Goal: Find specific page/section: Find specific page/section

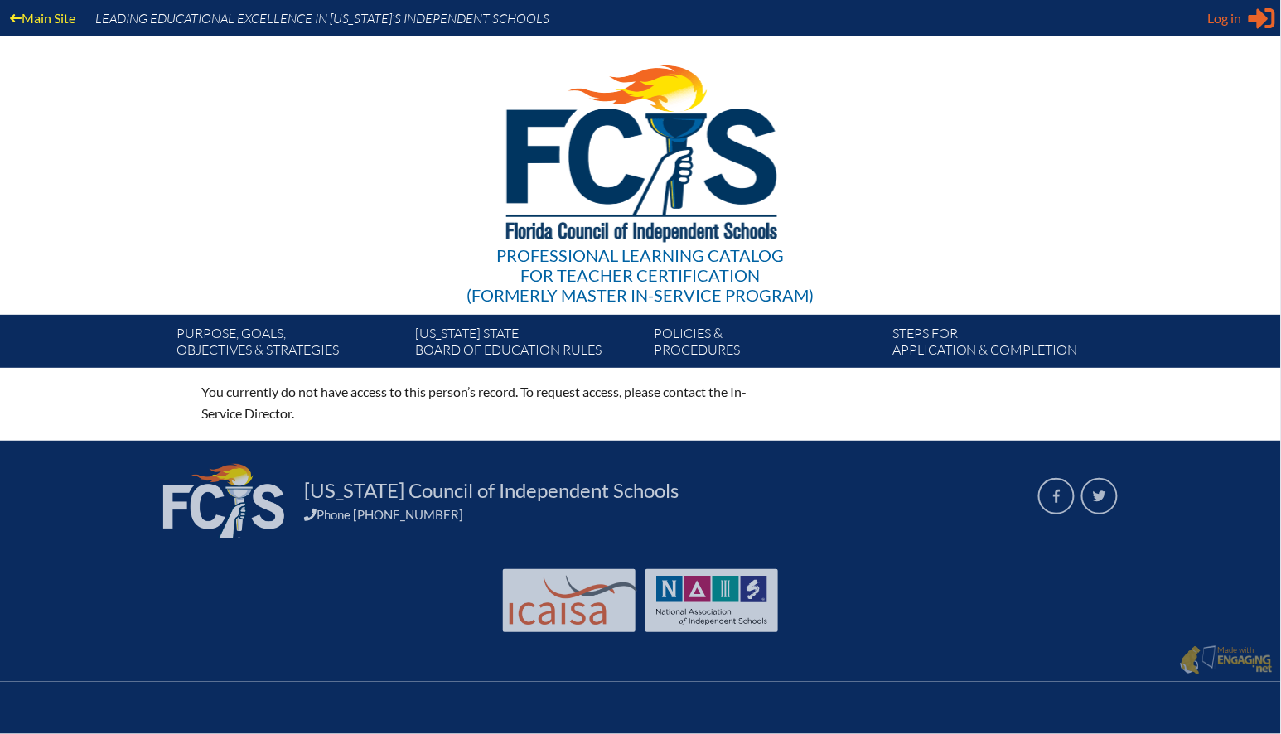
type input "[EMAIL_ADDRESS][DOMAIN_NAME]"
click at [1232, 21] on span "Log in" at bounding box center [1225, 18] width 34 height 20
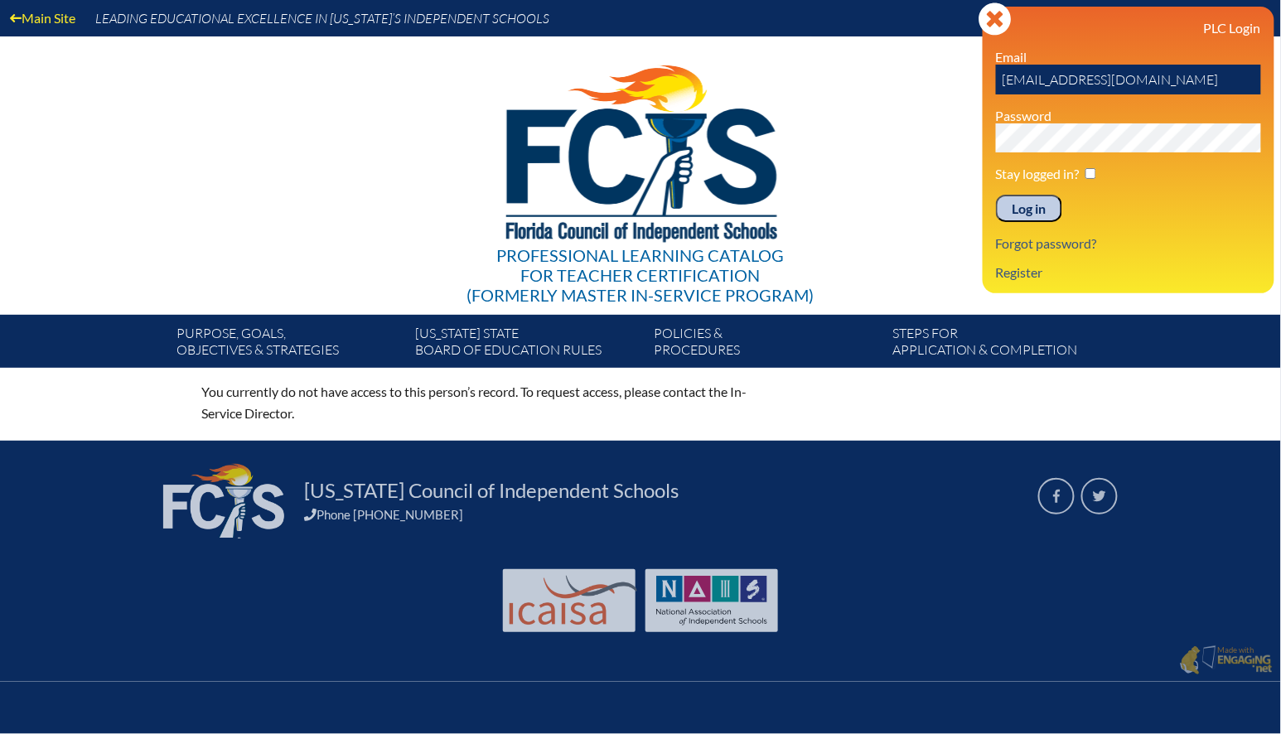
click at [1039, 211] on input "Log in" at bounding box center [1029, 209] width 66 height 28
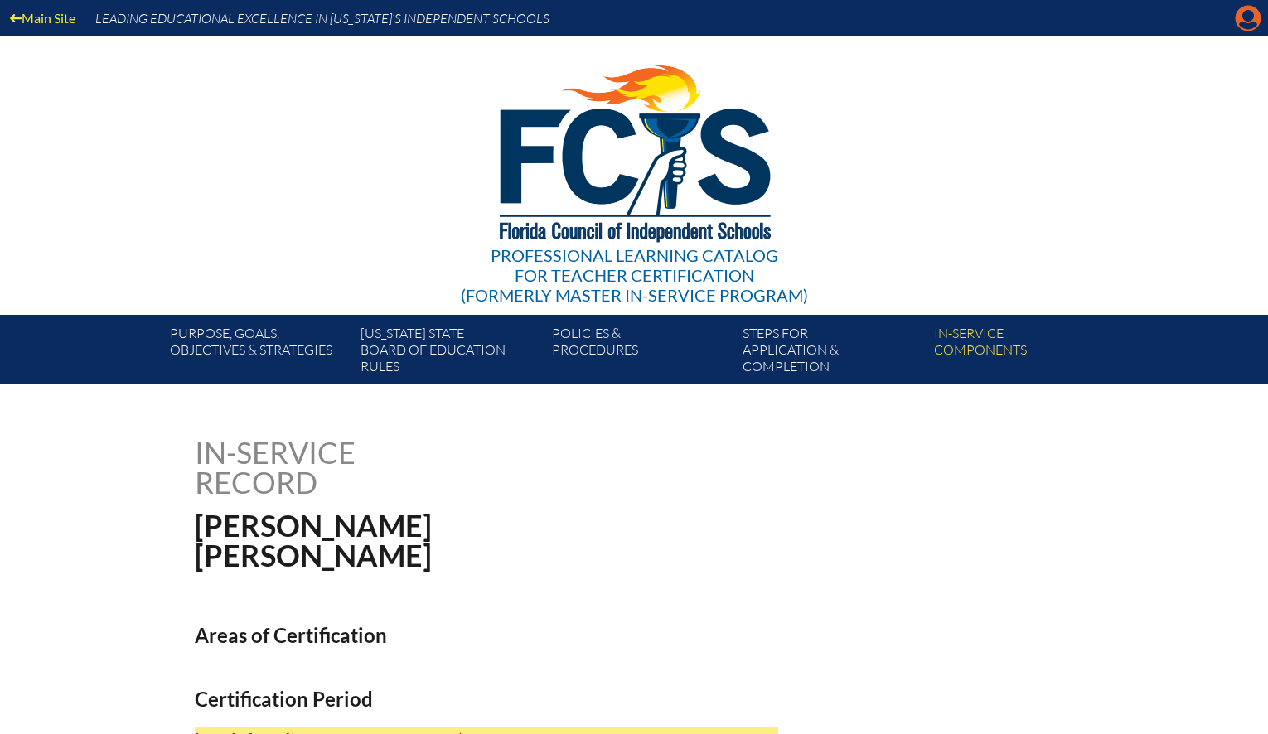
click at [1246, 17] on icon "Manage account" at bounding box center [1248, 18] width 27 height 27
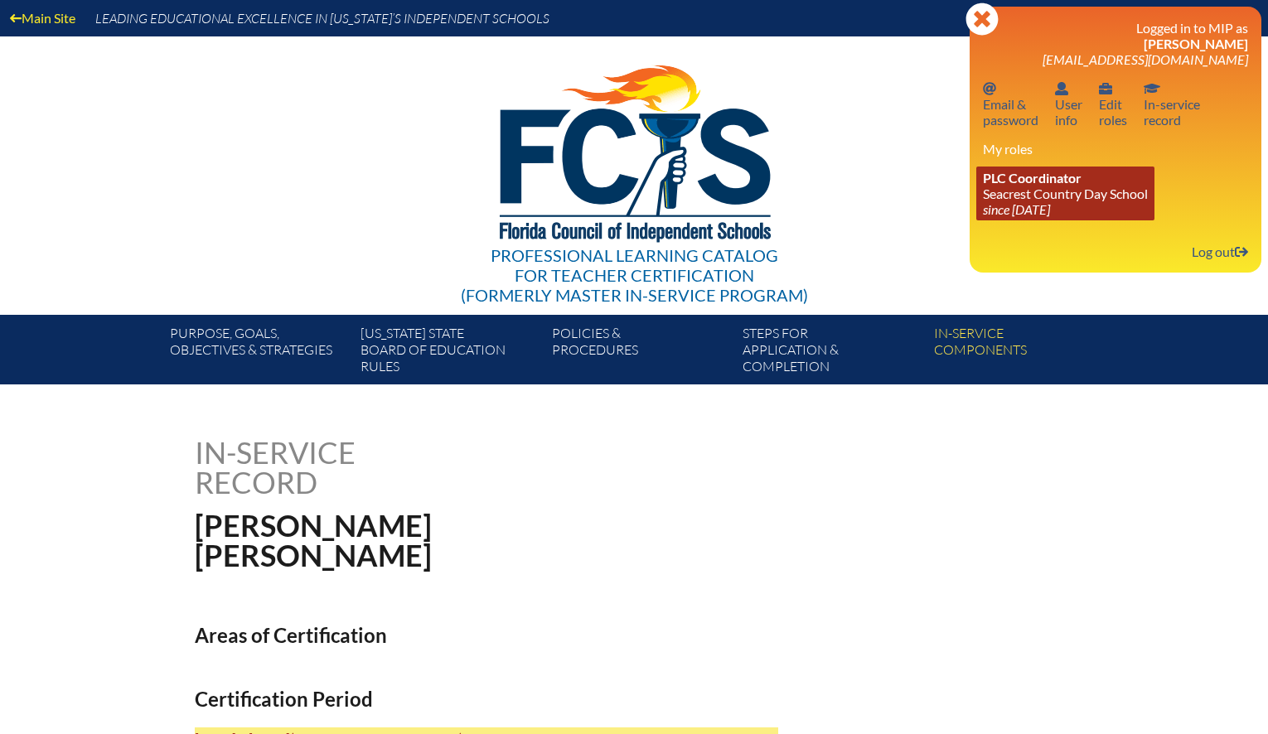
click at [1048, 203] on icon "since [DATE]" at bounding box center [1016, 209] width 67 height 16
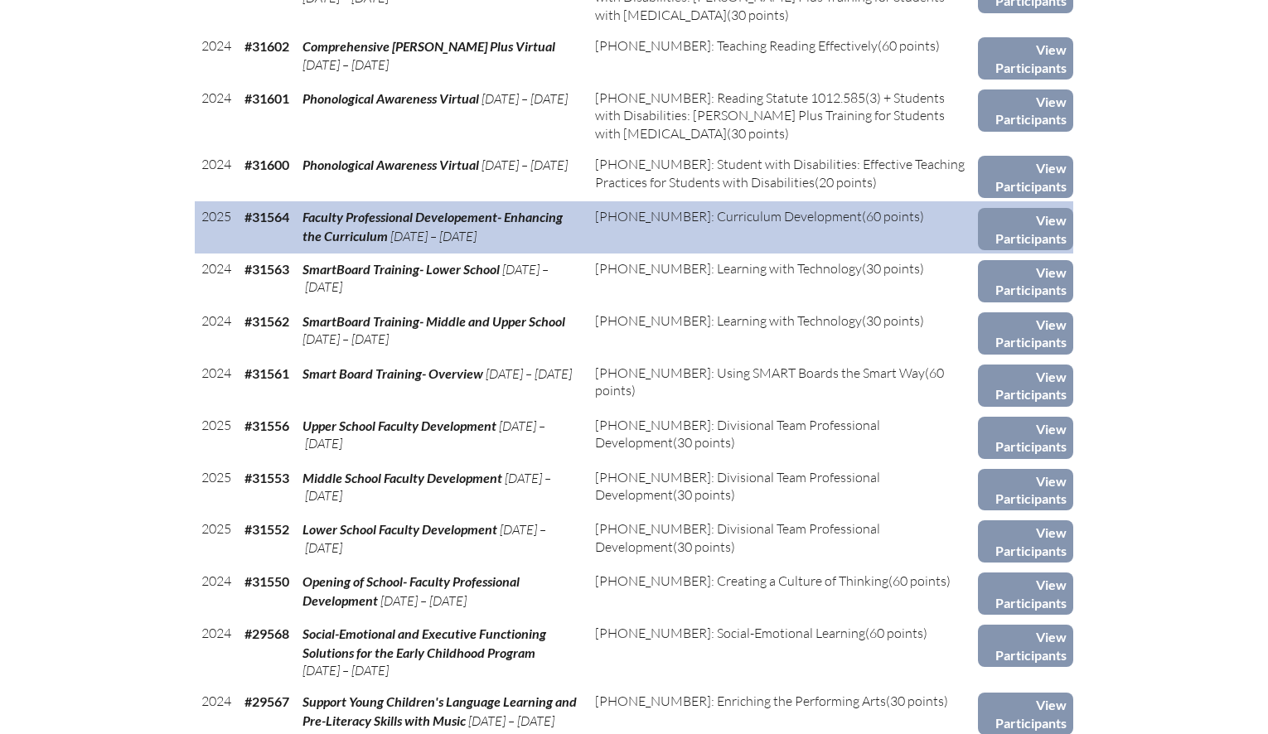
scroll to position [1395, 0]
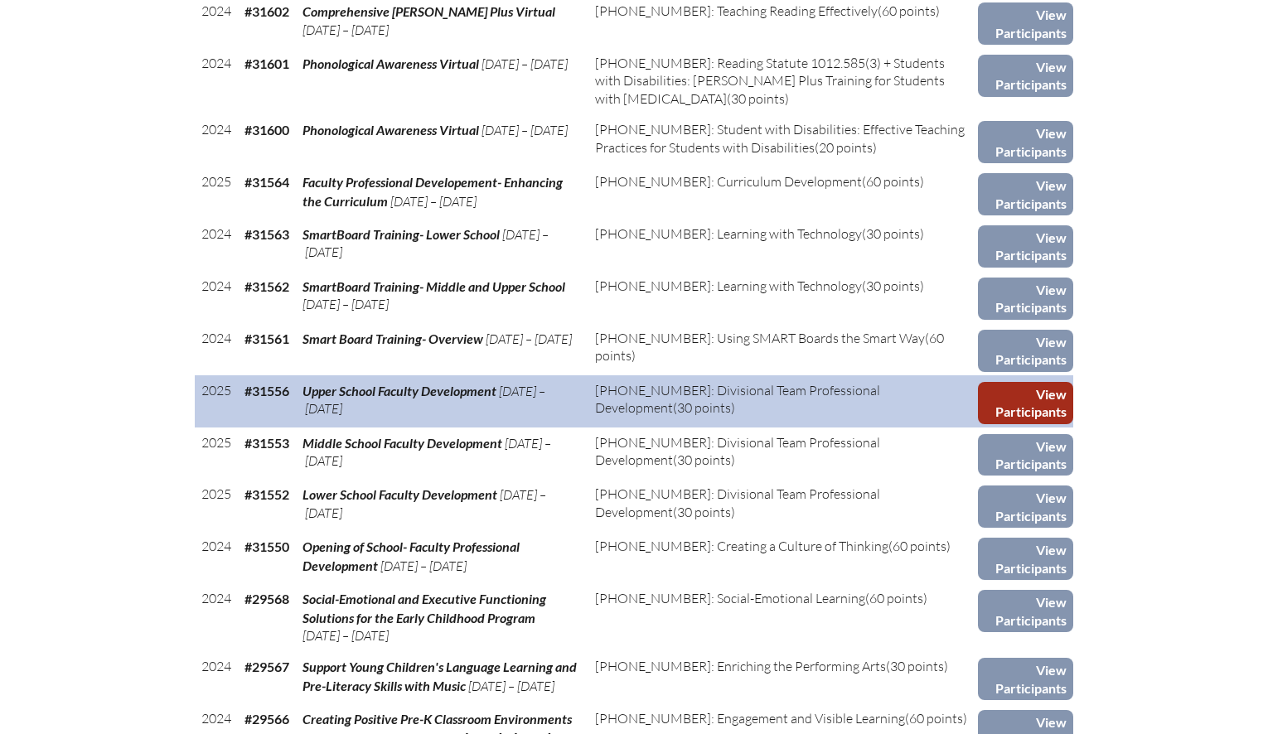
click at [1022, 382] on link "View Participants" at bounding box center [1025, 403] width 95 height 42
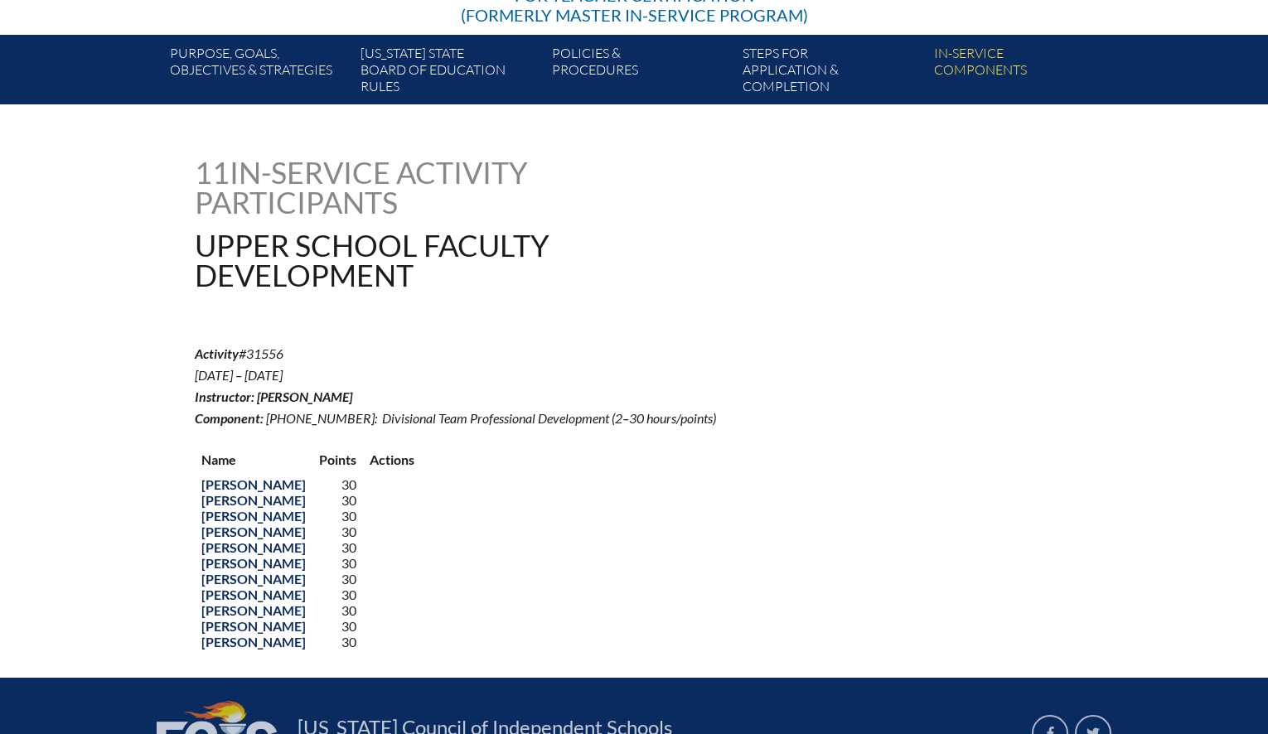
scroll to position [326, 0]
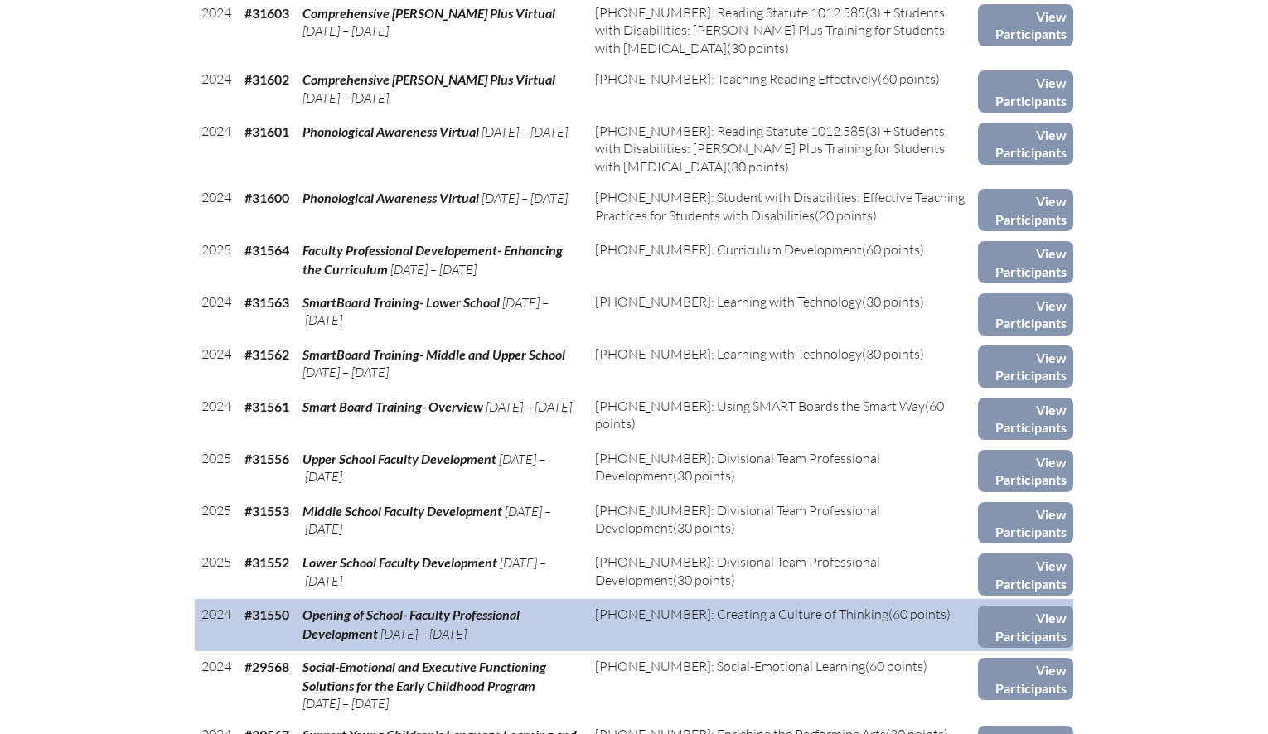
scroll to position [1357, 0]
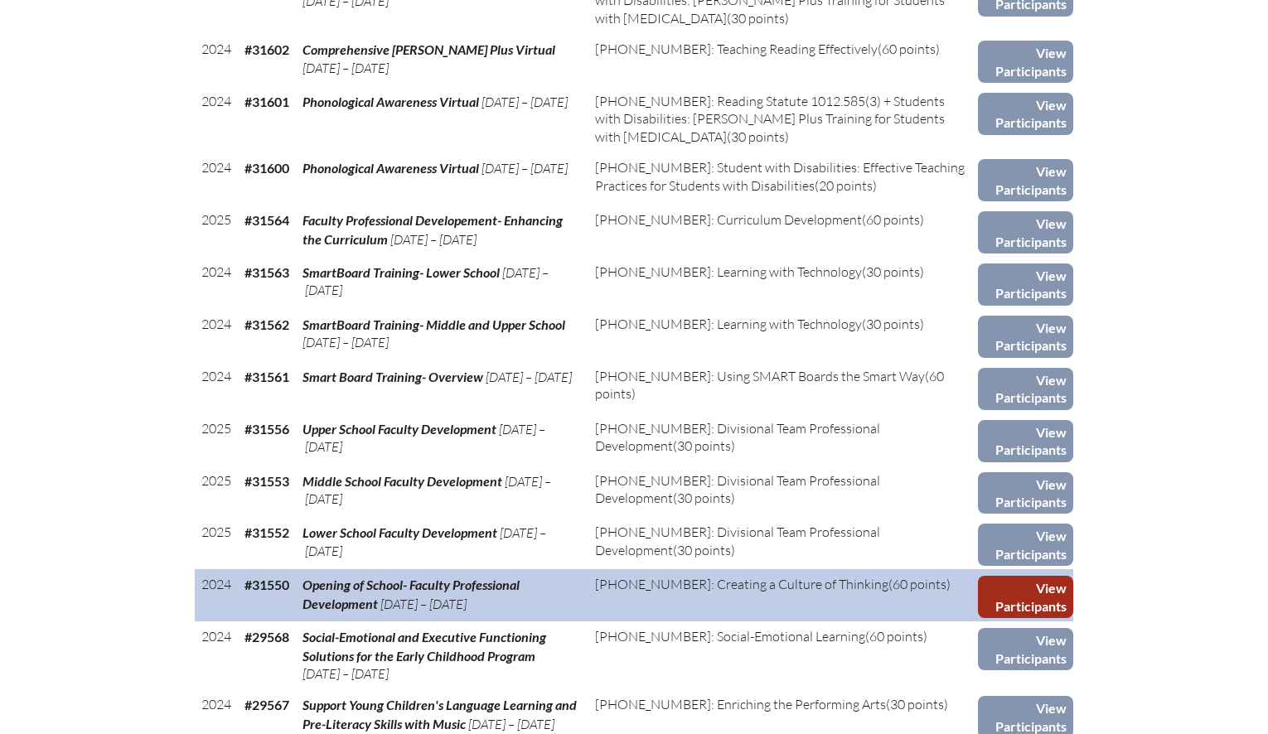
click at [990, 576] on link "View Participants" at bounding box center [1025, 597] width 95 height 42
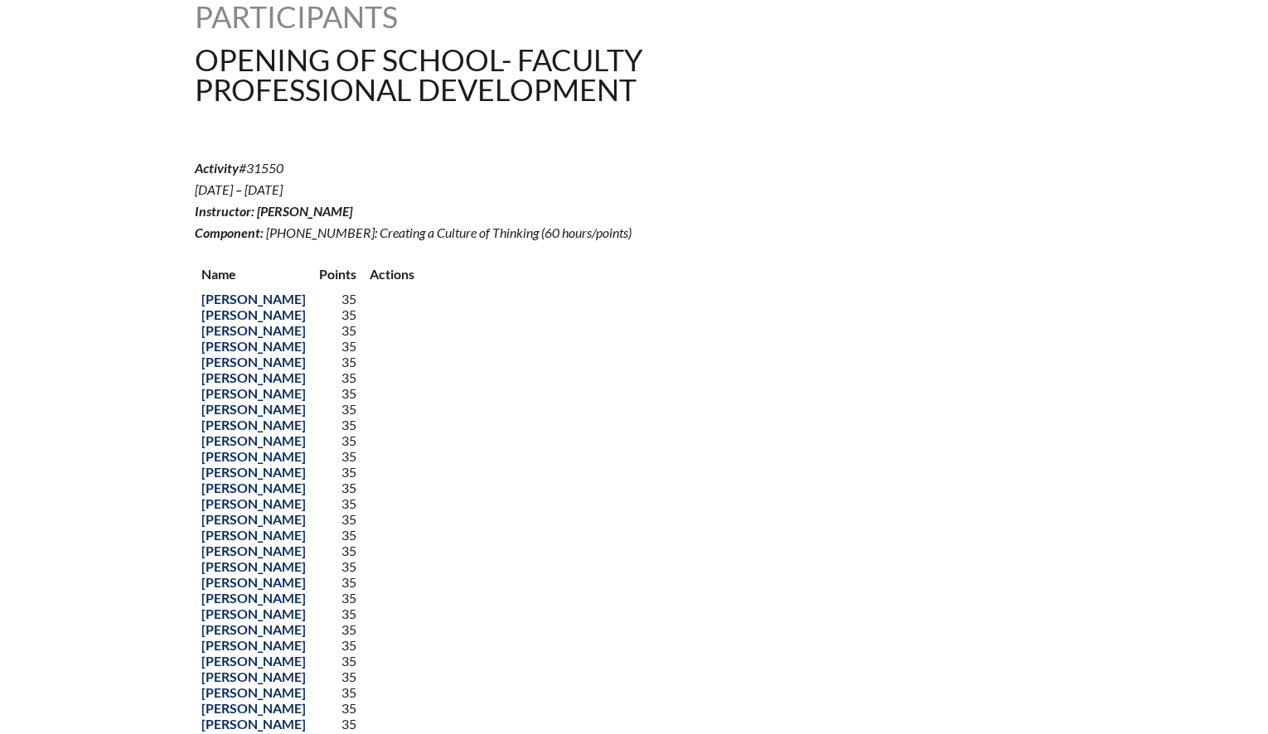
scroll to position [110, 0]
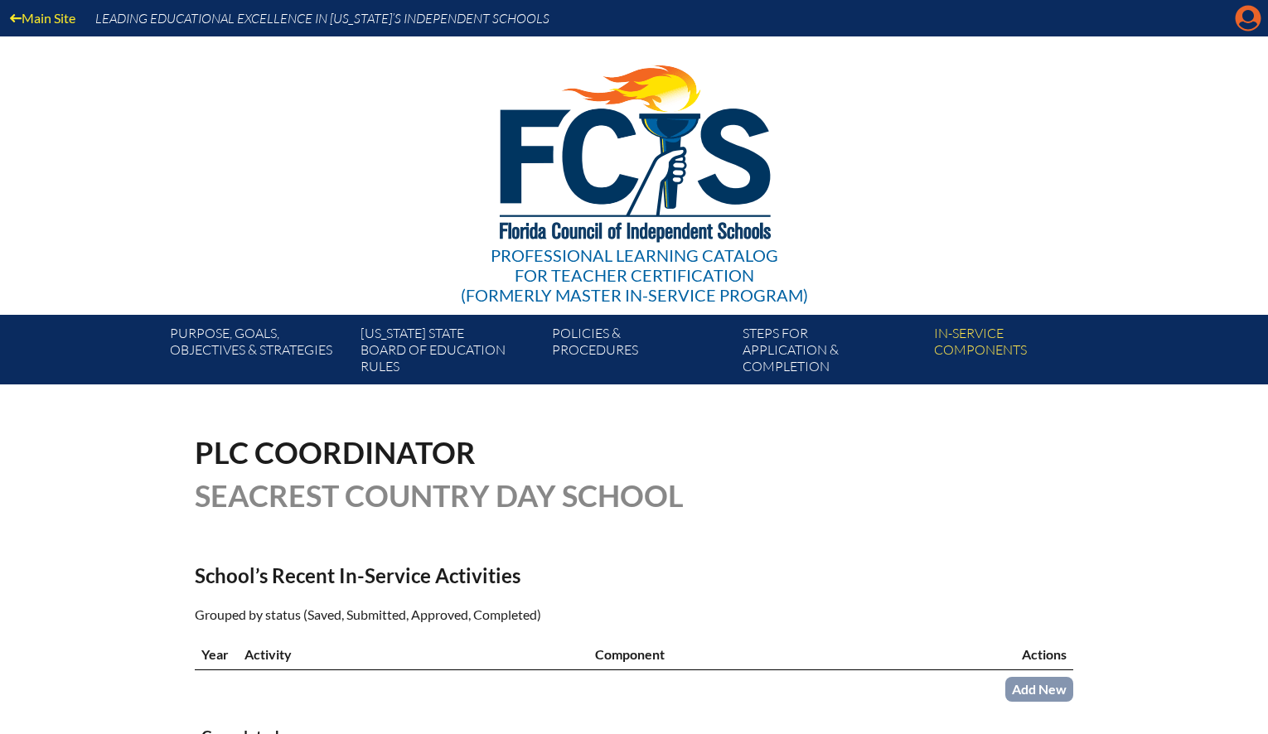
click at [1241, 17] on icon at bounding box center [1249, 19] width 26 height 26
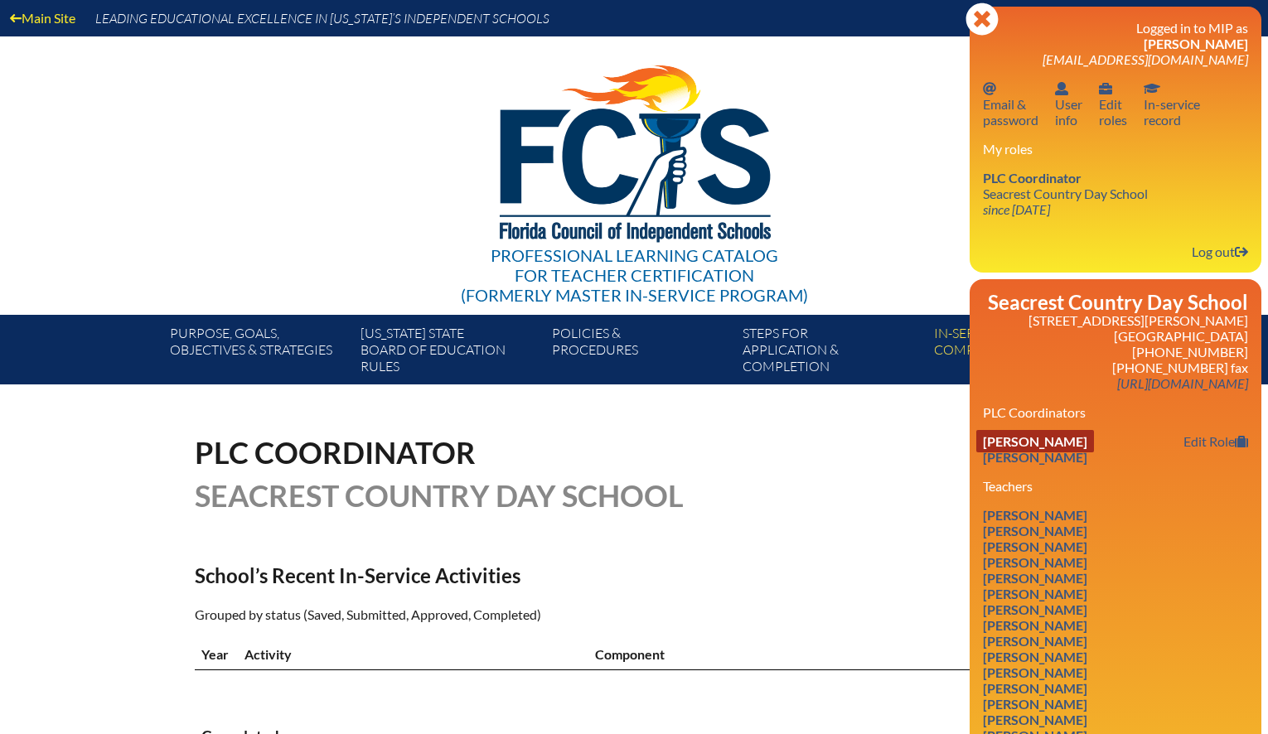
click at [1094, 444] on link "[PERSON_NAME]" at bounding box center [1035, 441] width 118 height 22
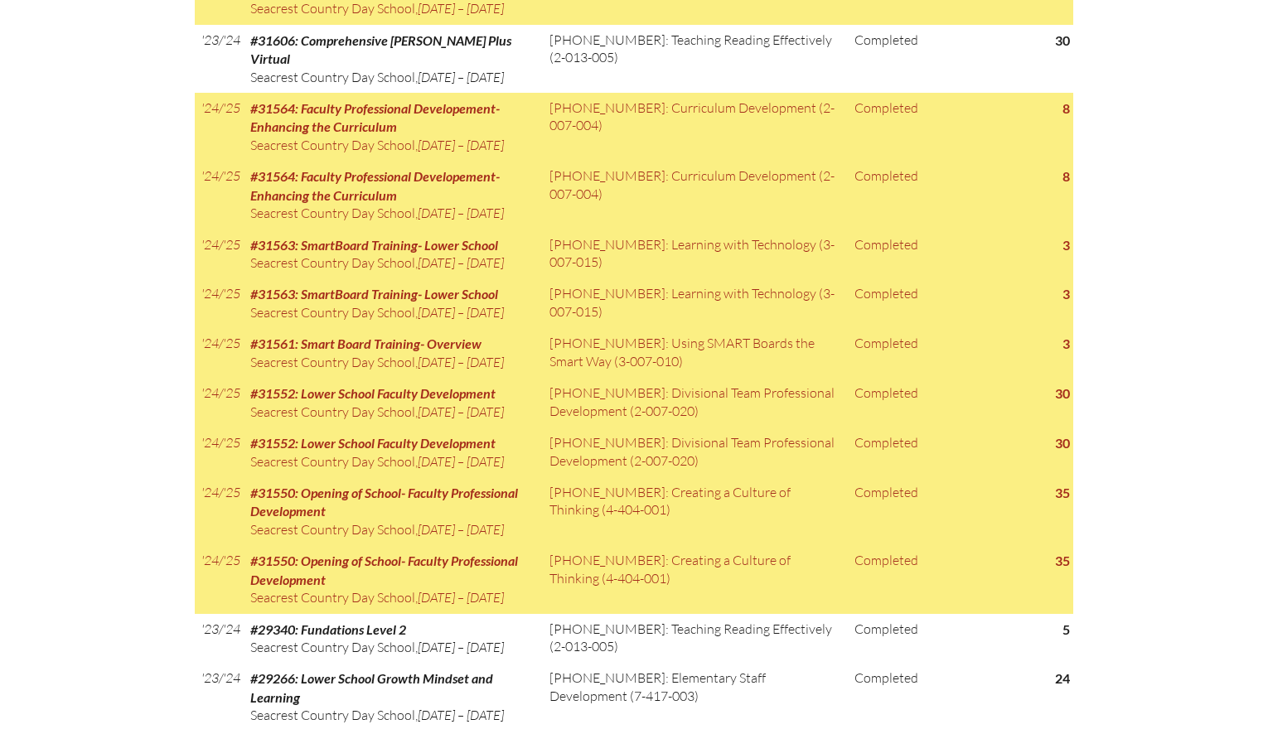
scroll to position [1275, 0]
